Goal: Transaction & Acquisition: Purchase product/service

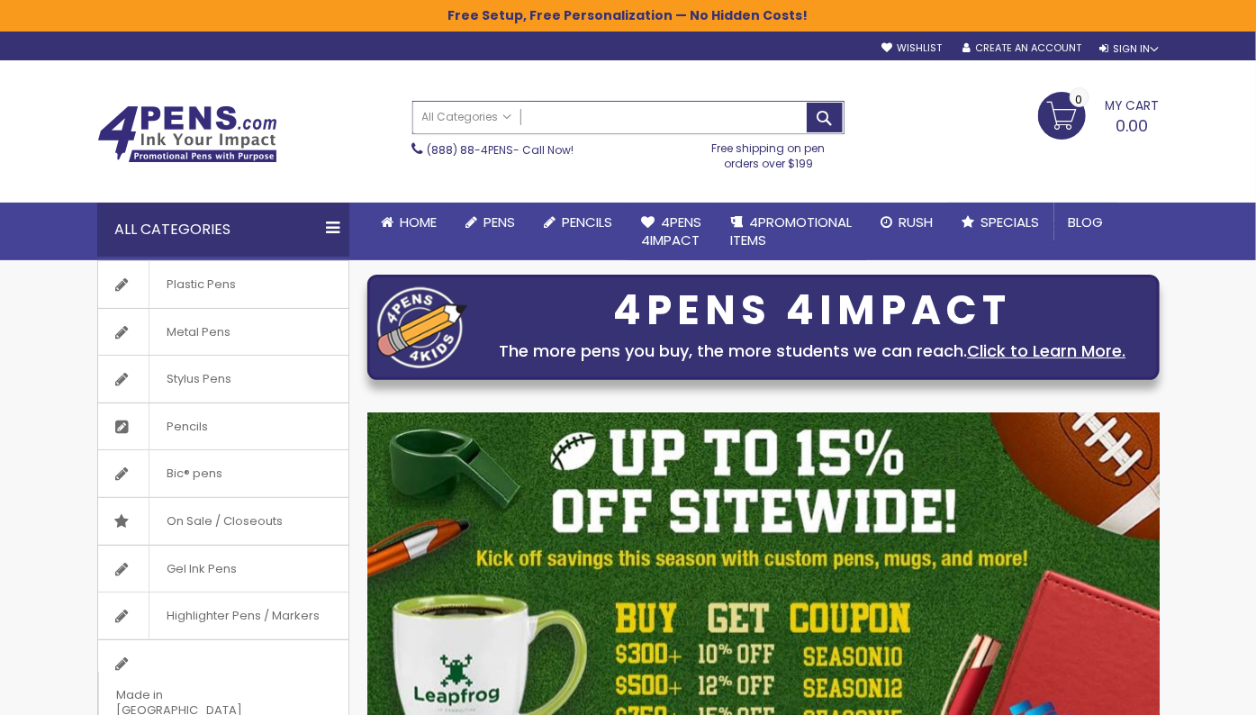
click at [645, 115] on input "Search" at bounding box center [628, 118] width 430 height 32
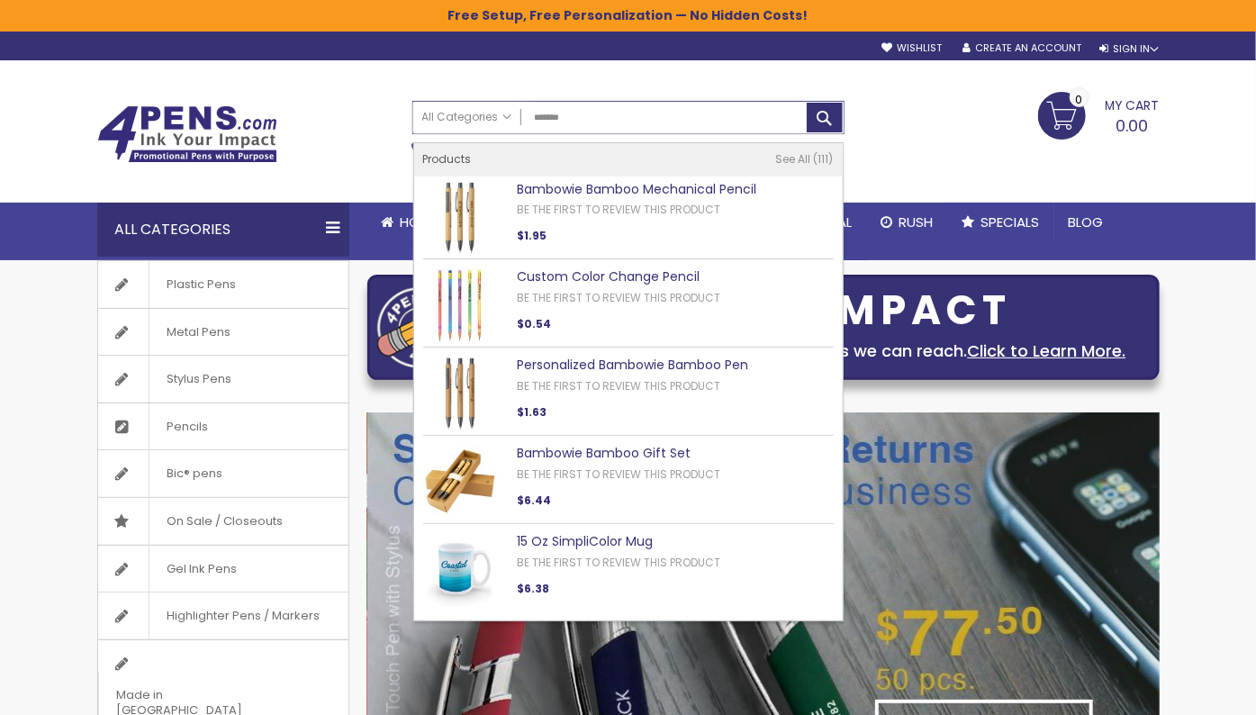
type input "********"
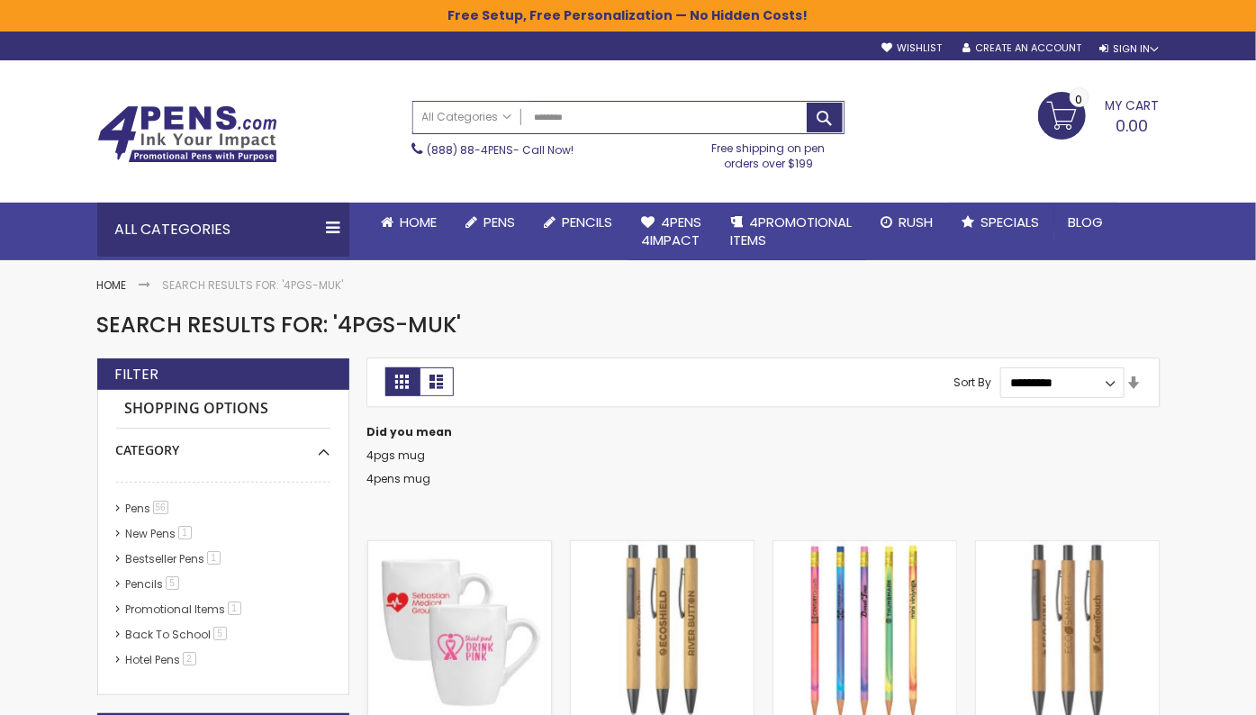
click at [431, 635] on img at bounding box center [459, 632] width 183 height 183
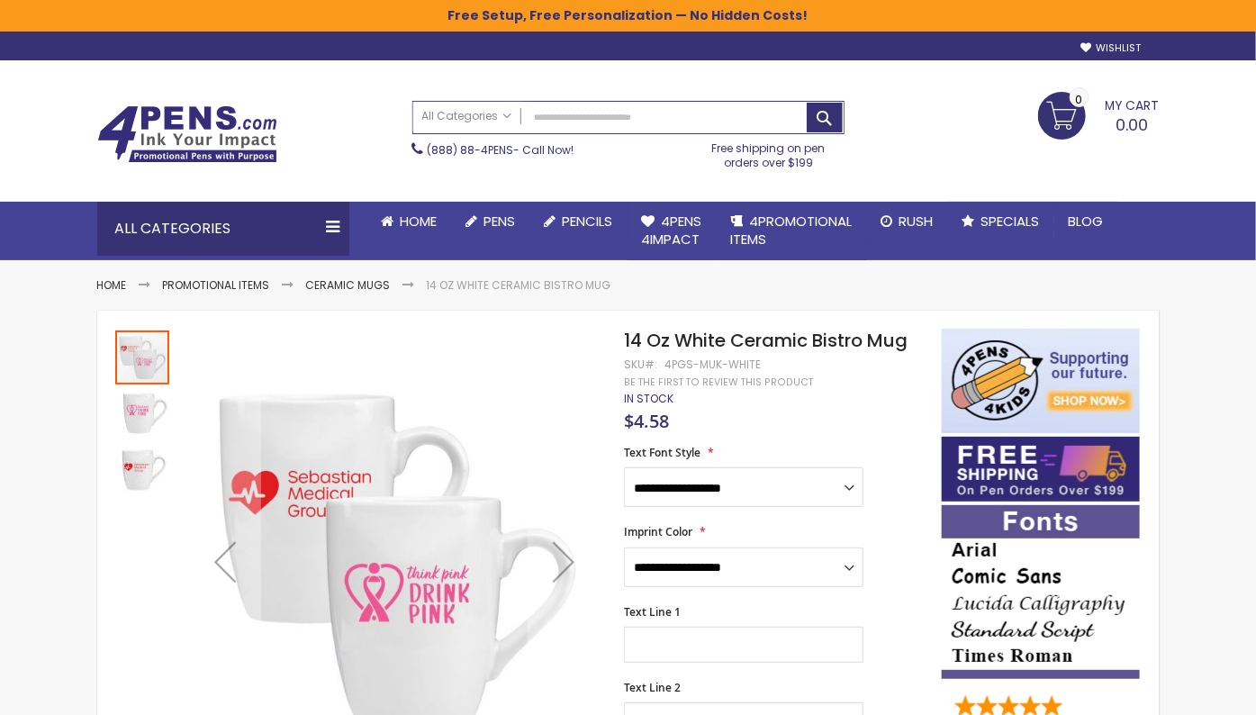
click at [750, 340] on span "14 Oz White Ceramic Bistro Mug" at bounding box center [766, 340] width 284 height 25
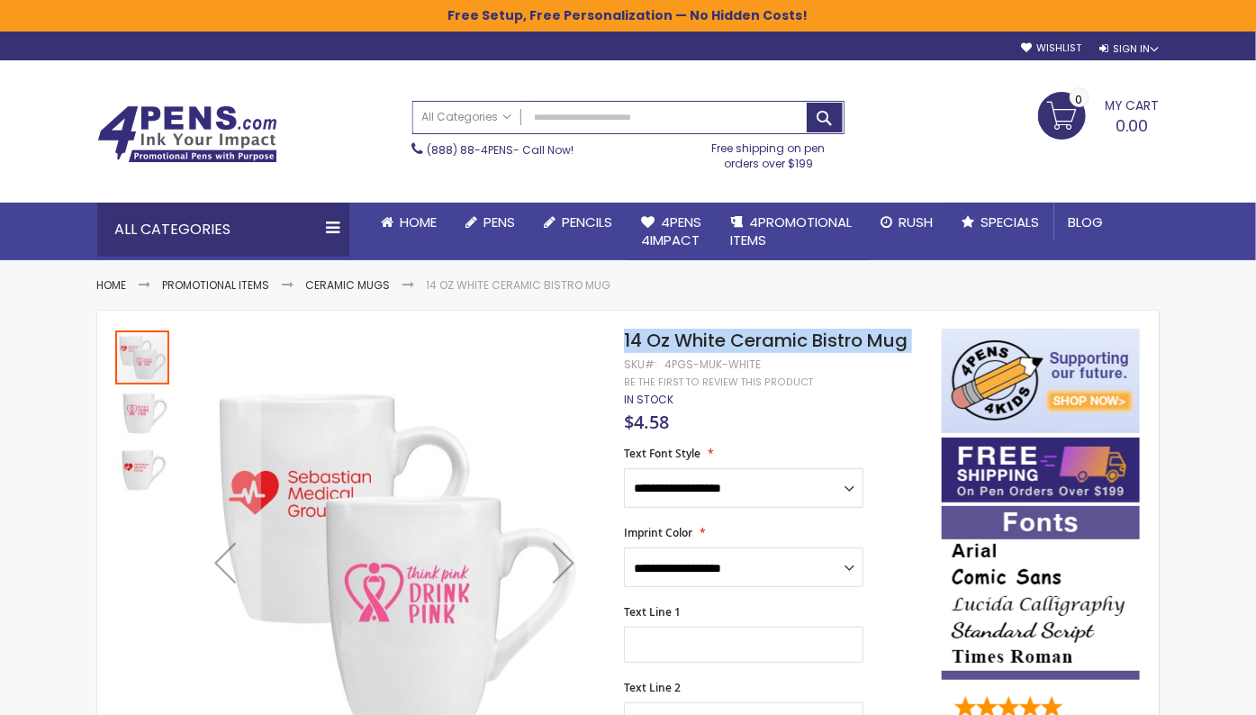
click at [750, 340] on span "14 Oz White Ceramic Bistro Mug" at bounding box center [766, 340] width 284 height 25
copy div "14 Oz White Ceramic Bistro Mug"
click at [142, 134] on img at bounding box center [187, 134] width 180 height 58
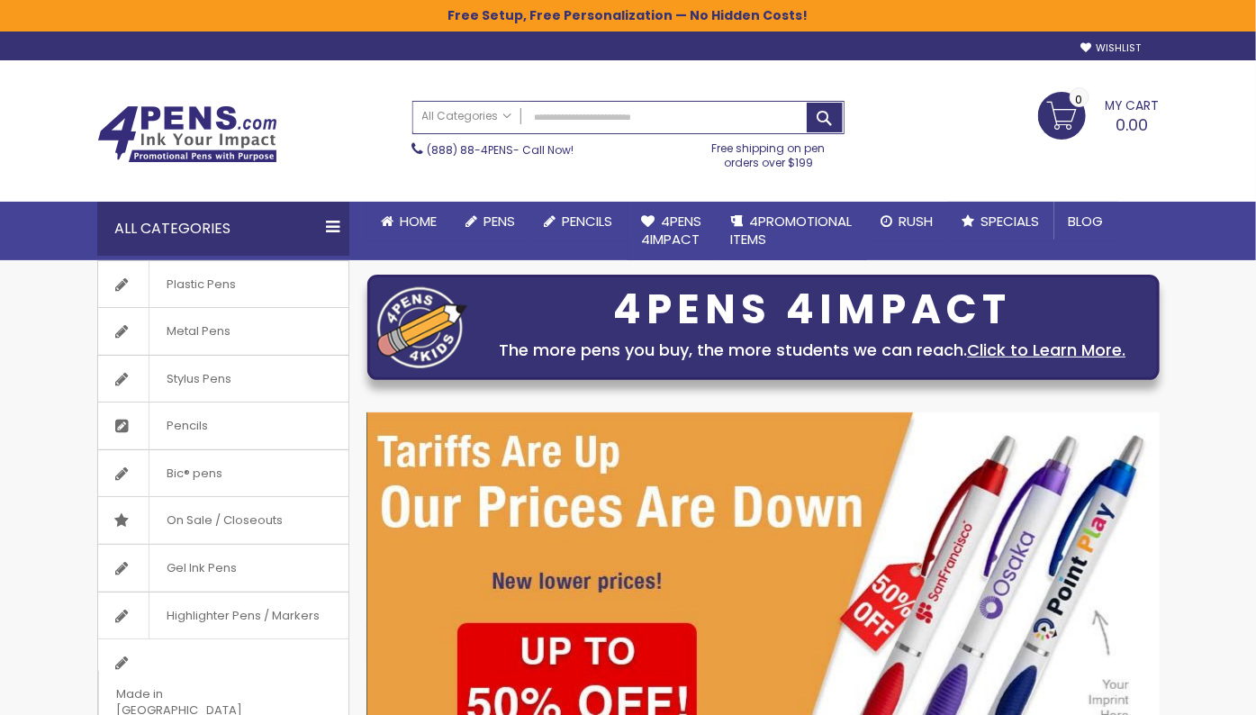
click at [779, 551] on img at bounding box center [763, 622] width 792 height 421
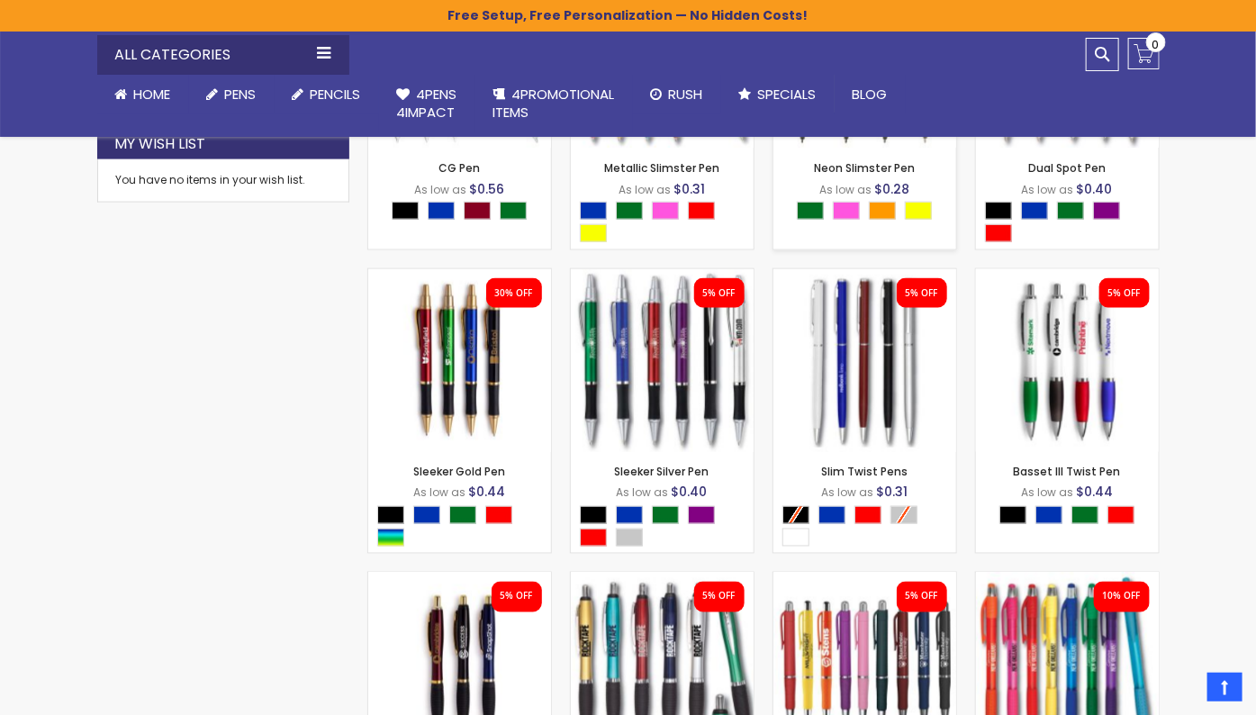
scroll to position [987, 0]
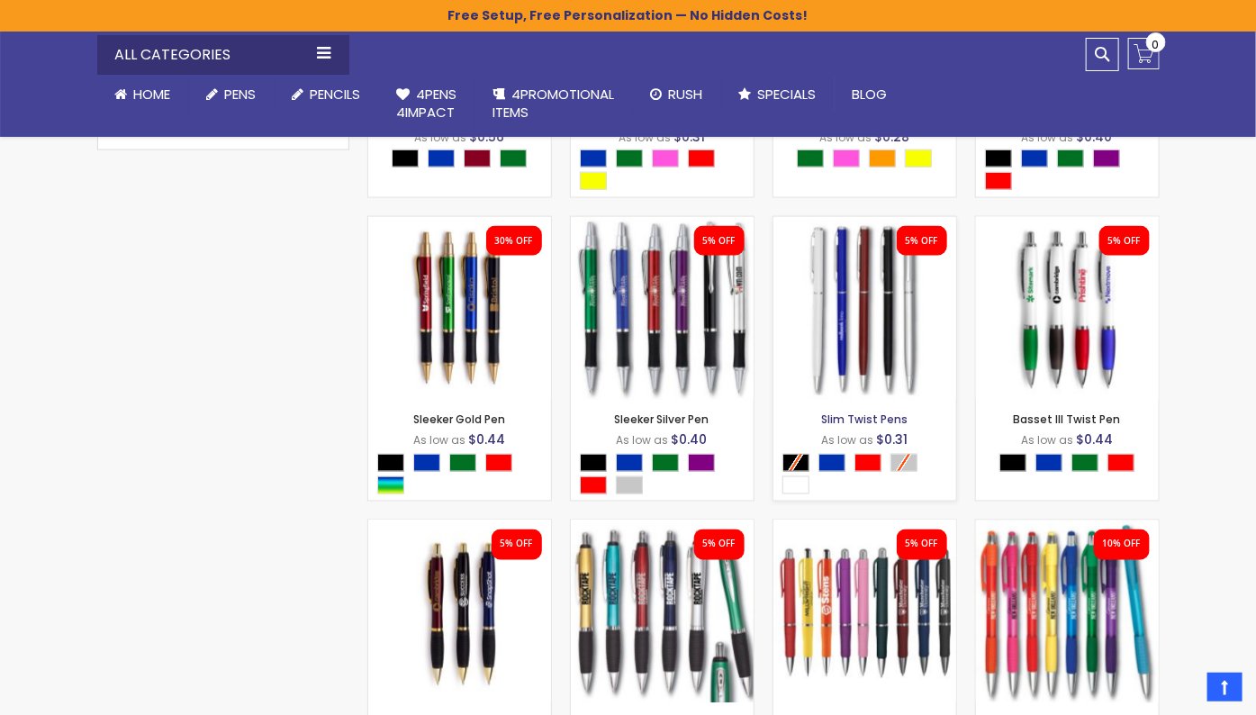
click at [863, 418] on link "Slim Twist Pens" at bounding box center [864, 419] width 86 height 15
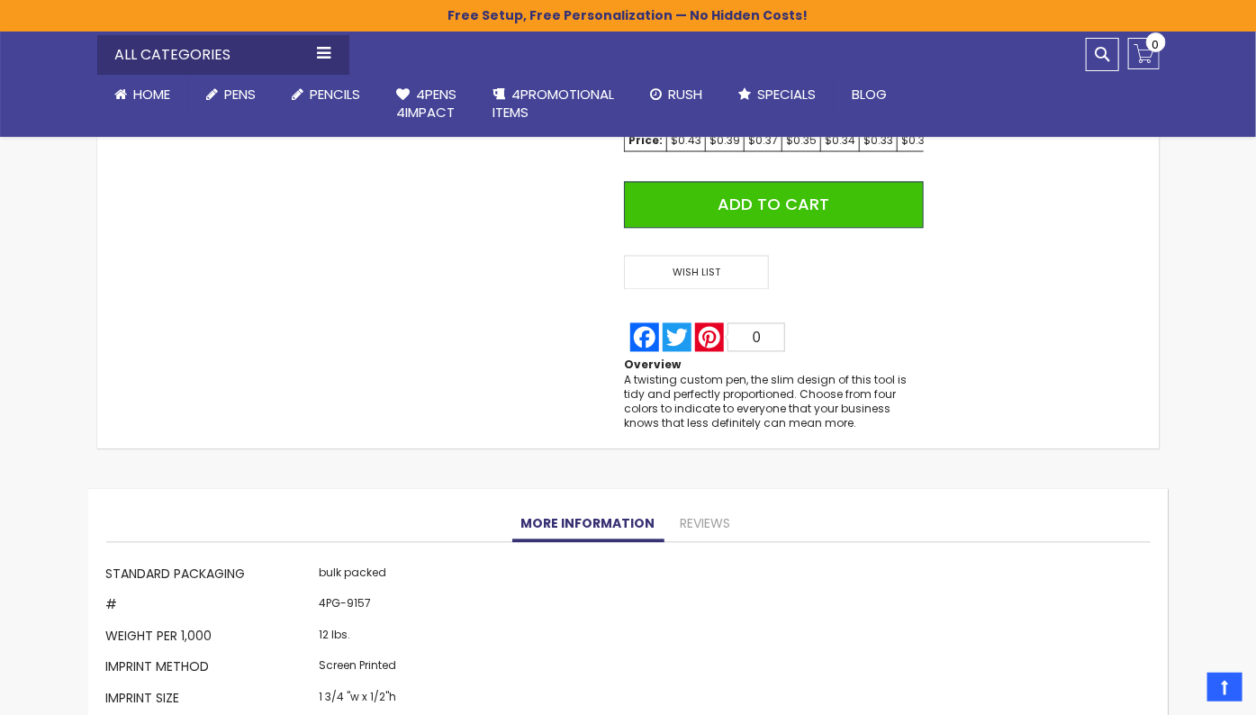
scroll to position [1381, 0]
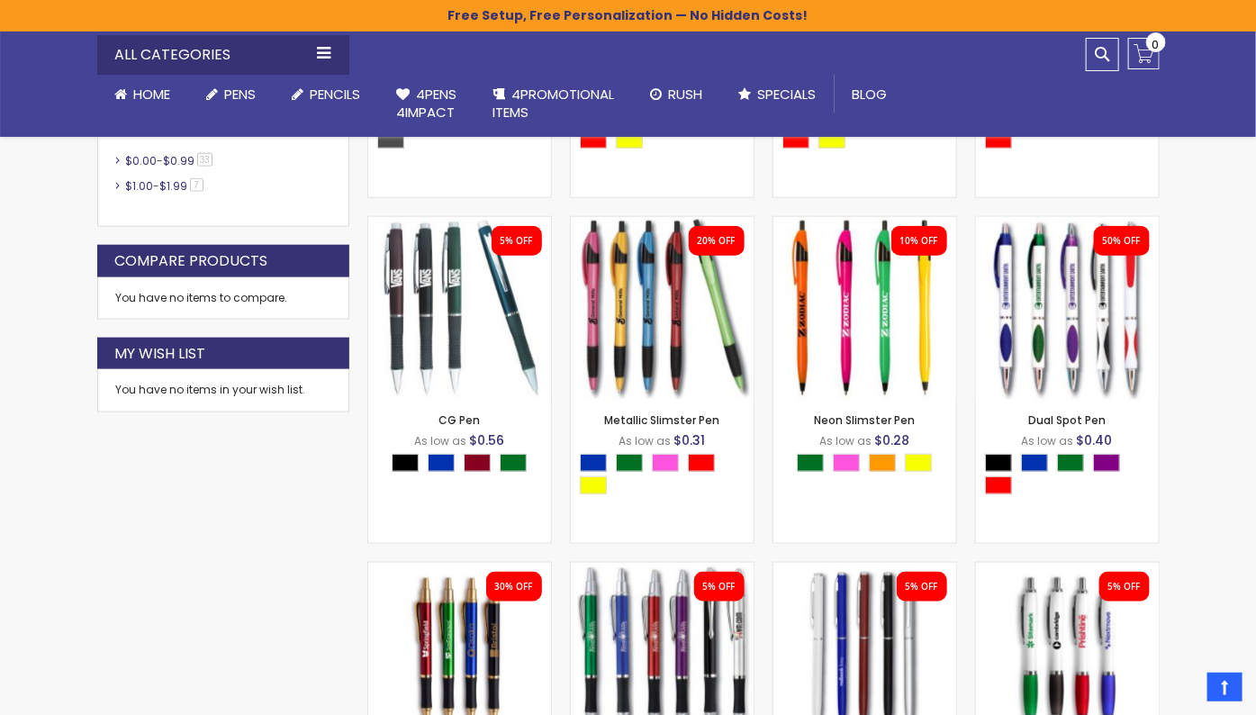
scroll to position [708, 0]
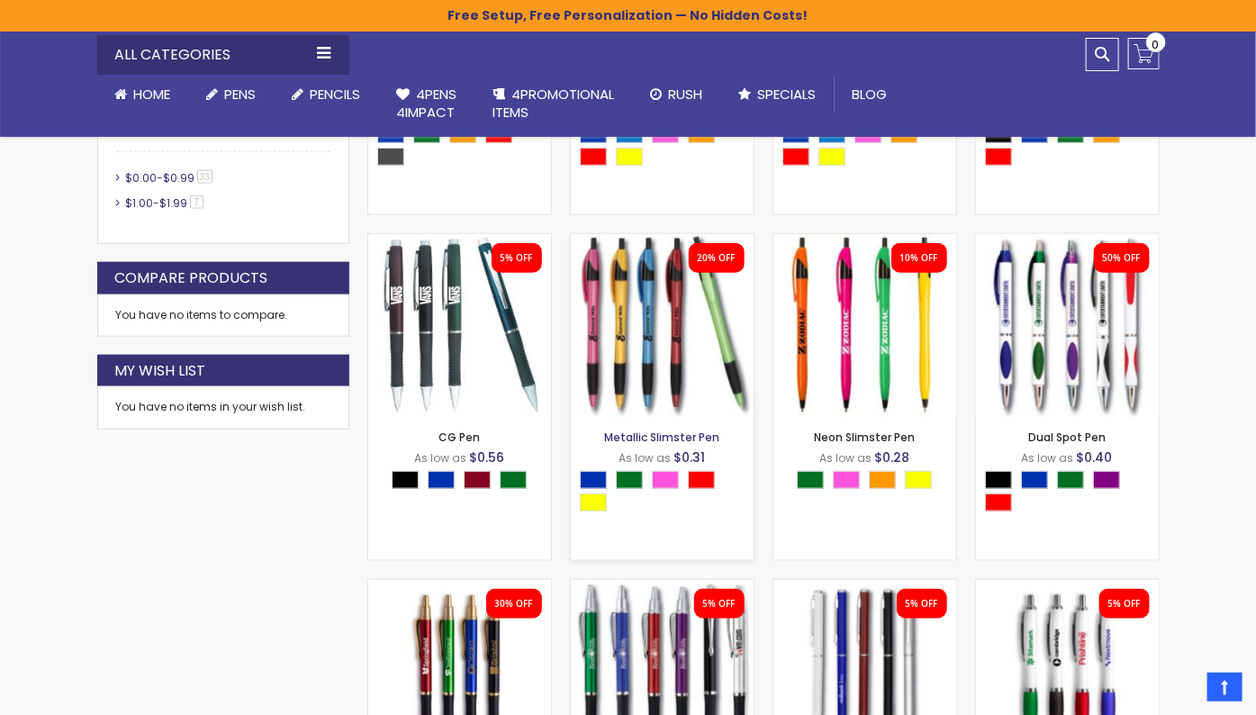
click at [676, 433] on link "Metallic Slimster Pen" at bounding box center [661, 436] width 115 height 15
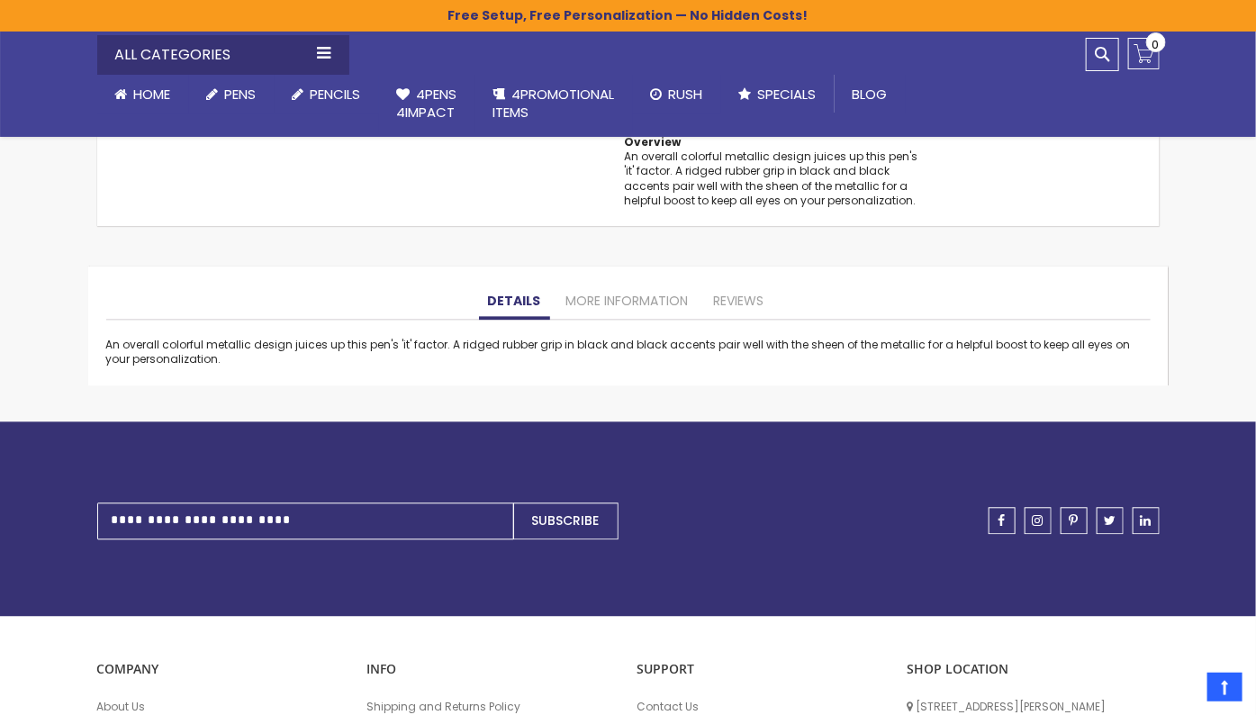
scroll to position [1395, 0]
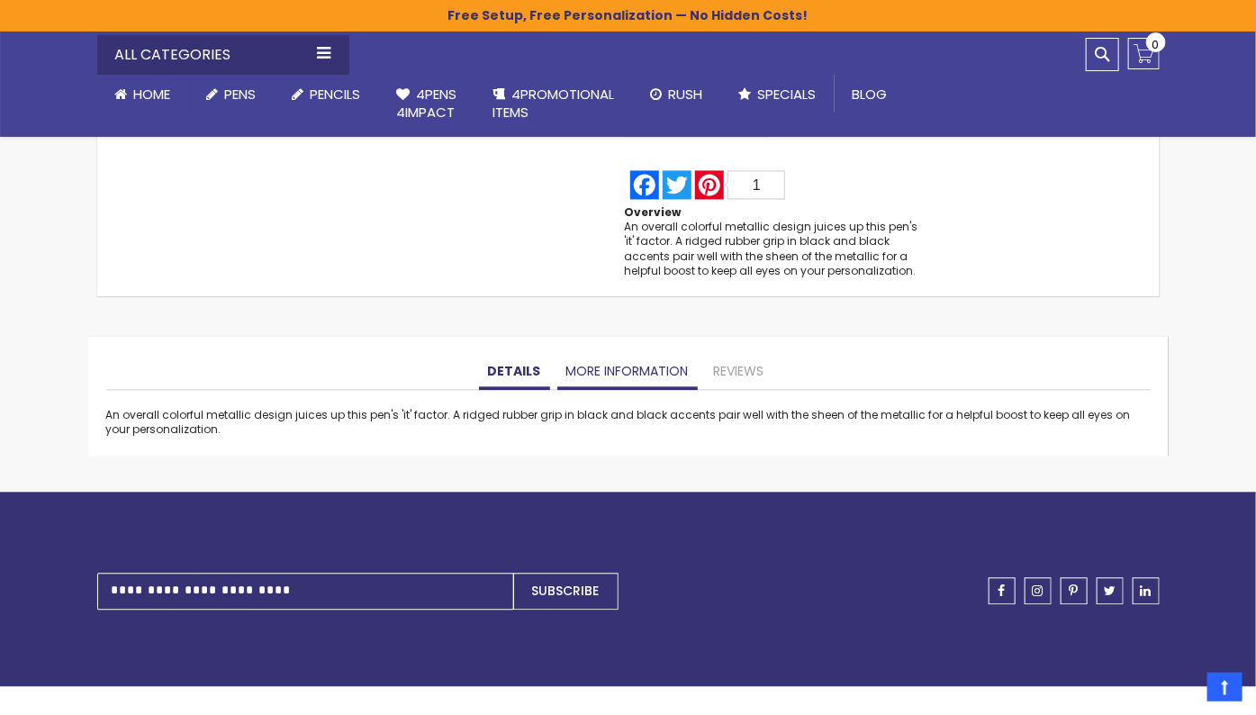
click at [619, 369] on link "More Information" at bounding box center [627, 372] width 140 height 36
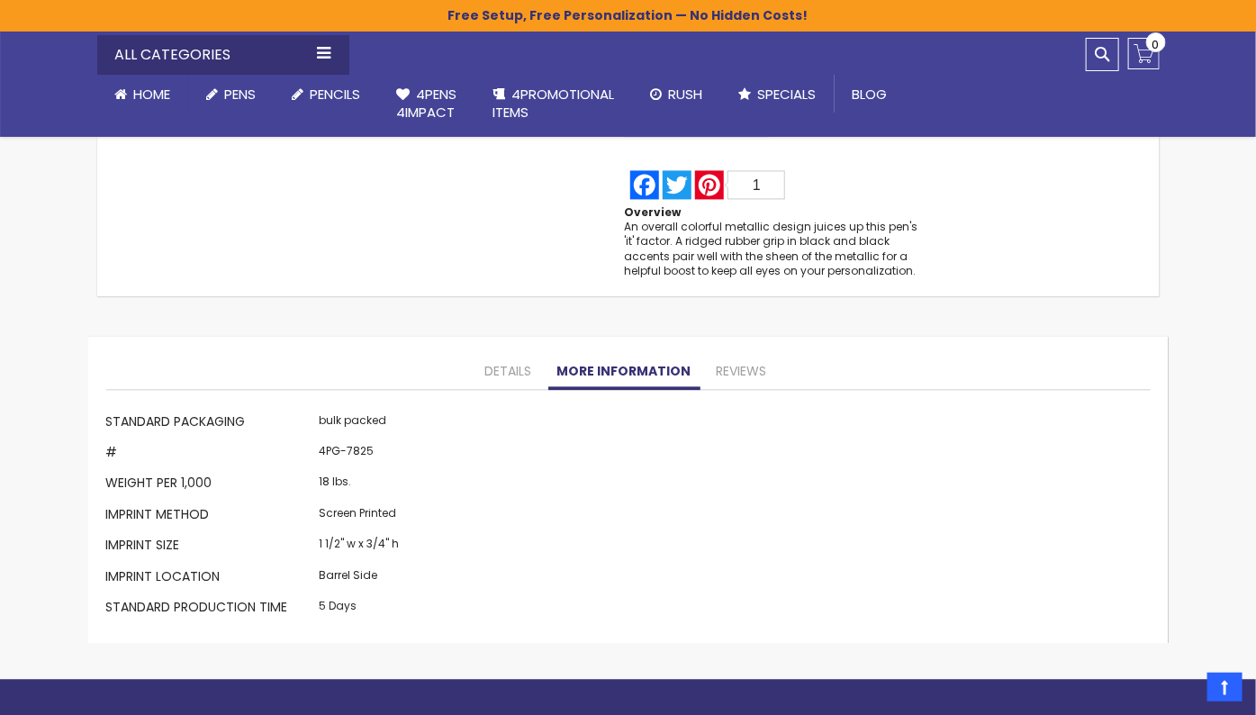
click at [362, 447] on td "4PG-7825" at bounding box center [359, 454] width 89 height 31
copy td "7825"
